Goal: Task Accomplishment & Management: Manage account settings

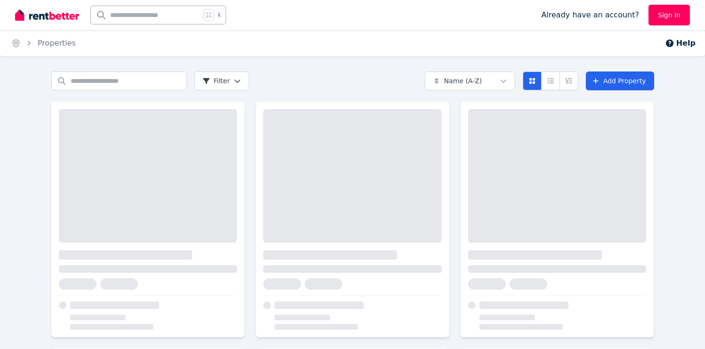
click at [27, 100] on div "Search properties Filter Name (A-Z) Add Property" at bounding box center [352, 337] width 705 height 530
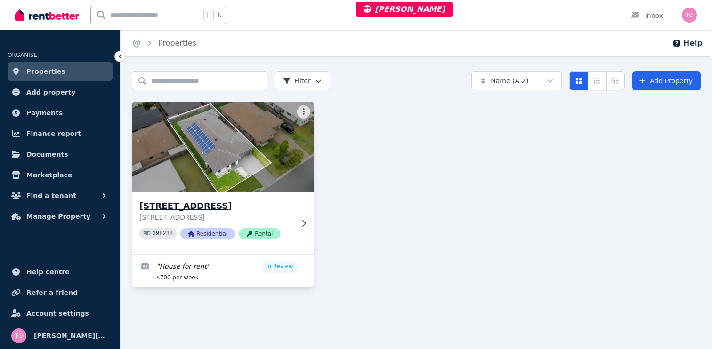
click at [222, 182] on img at bounding box center [222, 146] width 191 height 95
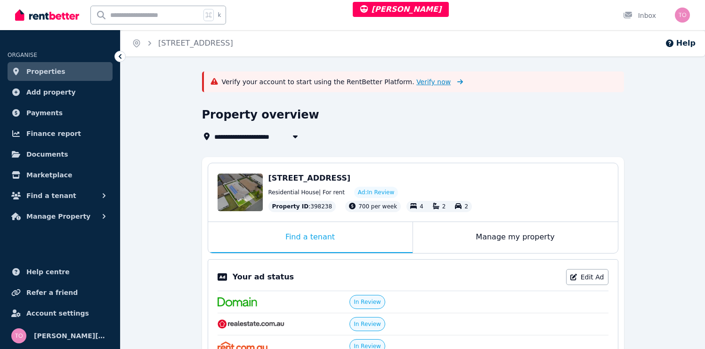
click at [418, 81] on span "Verify now" at bounding box center [433, 81] width 34 height 9
